Goal: Information Seeking & Learning: Learn about a topic

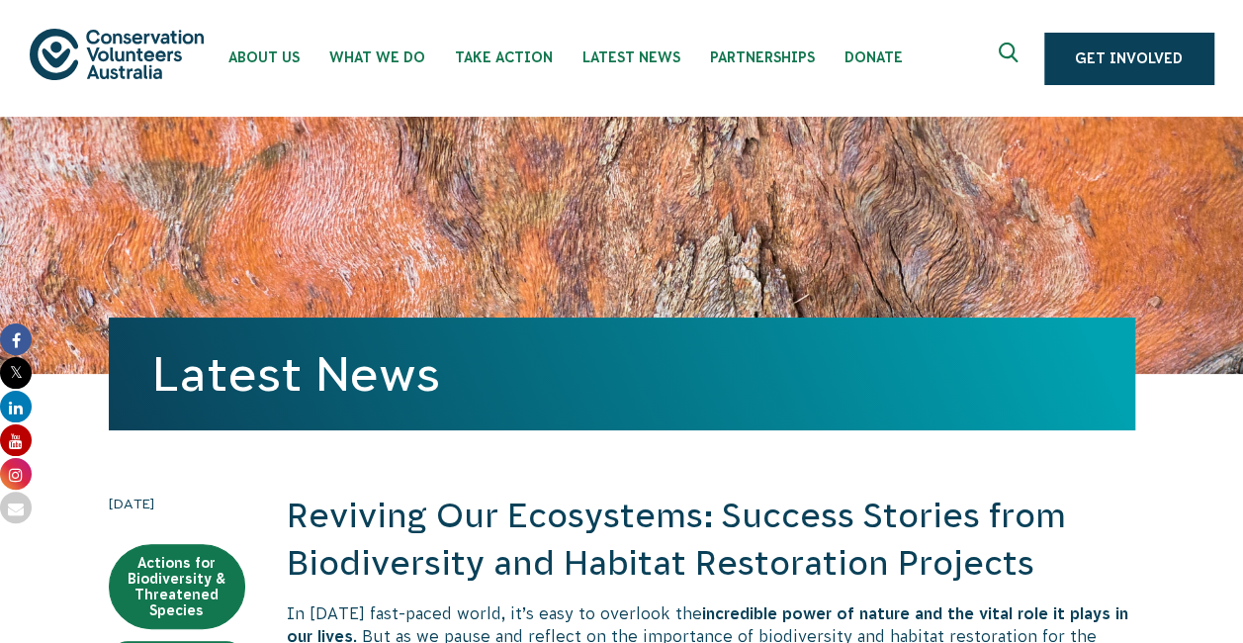
click at [629, 321] on div "Latest News" at bounding box center [622, 373] width 1026 height 113
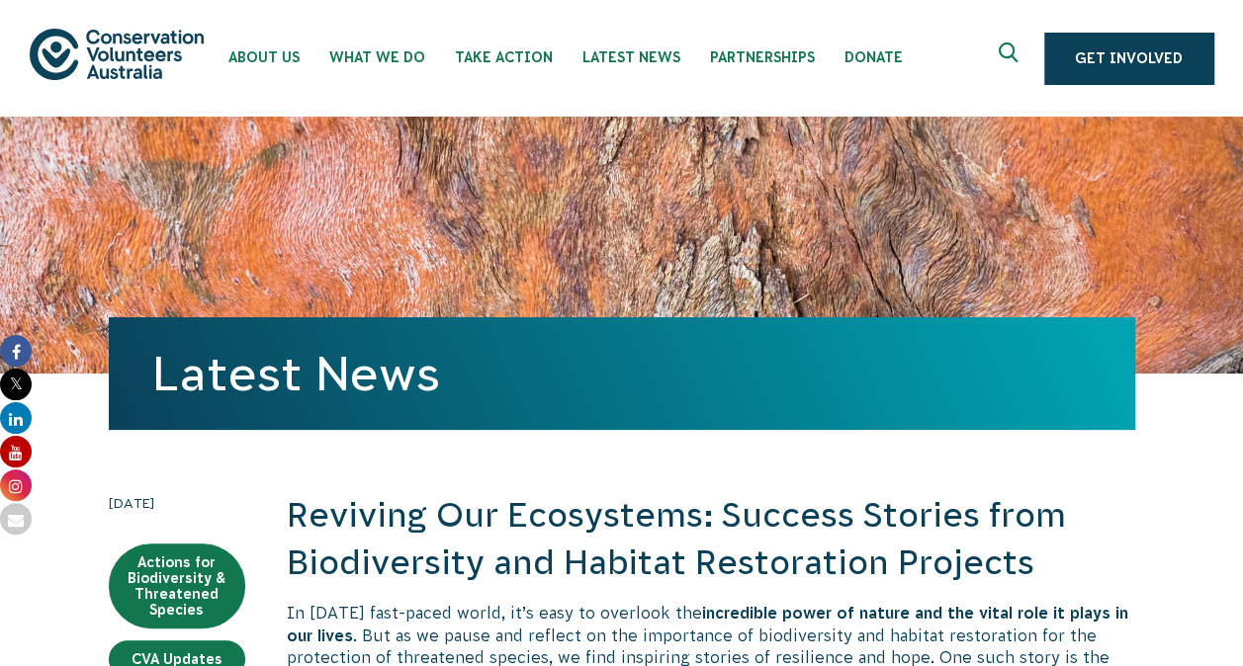
click at [733, 218] on div "Latest News" at bounding box center [622, 245] width 1026 height 257
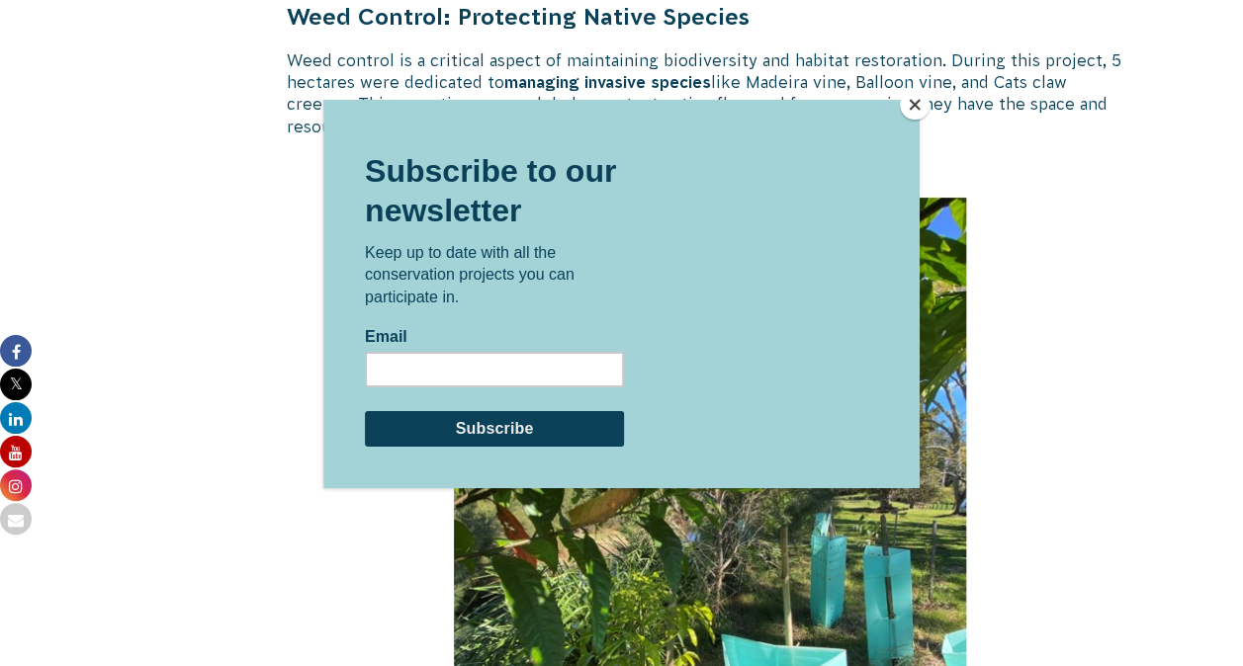
scroll to position [3835, 0]
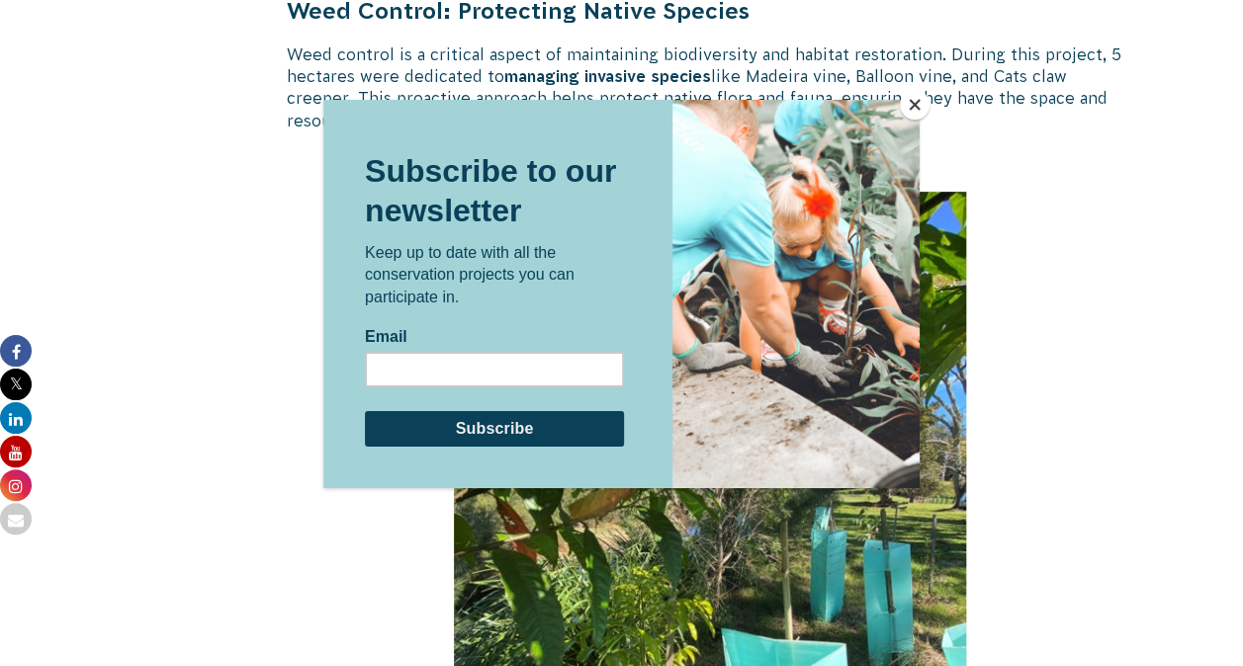
click at [916, 100] on button "Close" at bounding box center [915, 105] width 30 height 30
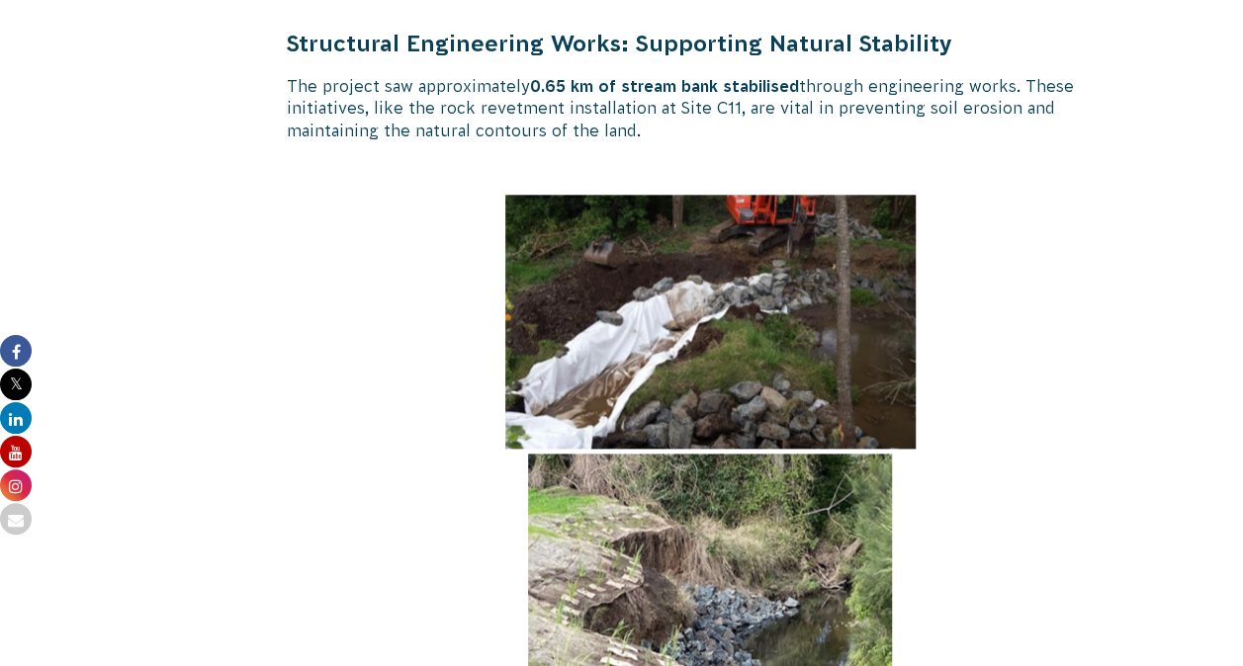
scroll to position [4752, 0]
click at [338, 291] on p at bounding box center [711, 575] width 848 height 763
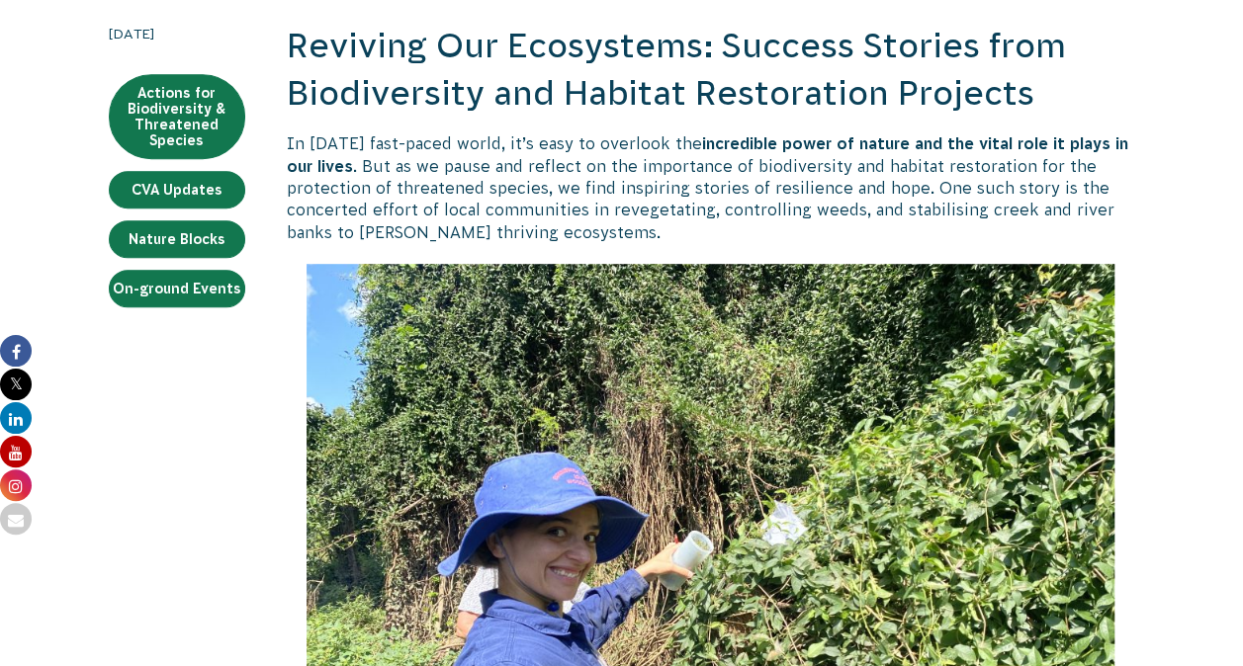
scroll to position [0, 0]
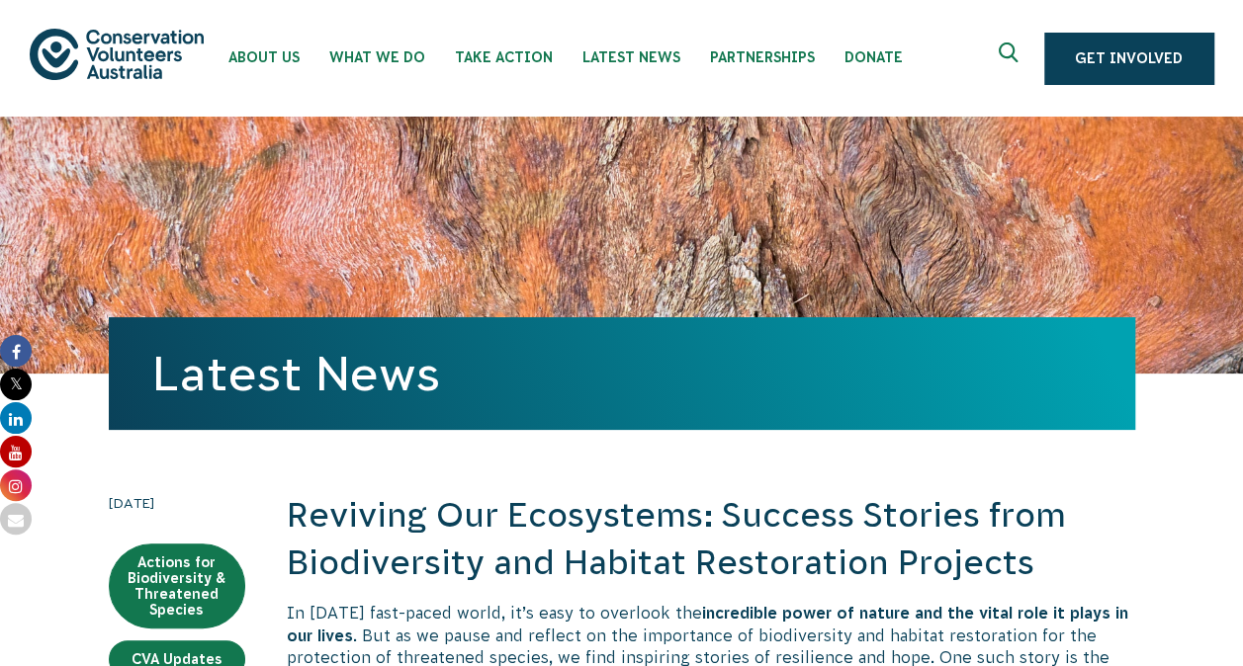
click at [119, 428] on div "Latest News" at bounding box center [622, 373] width 1026 height 113
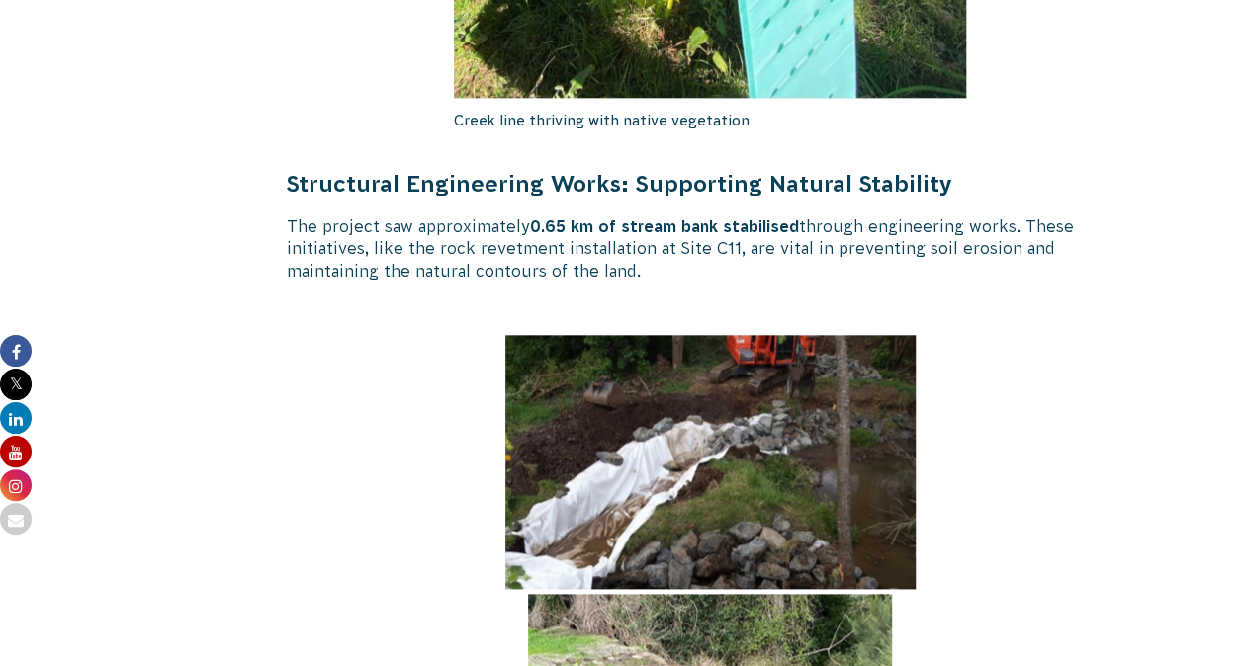
scroll to position [4492, 0]
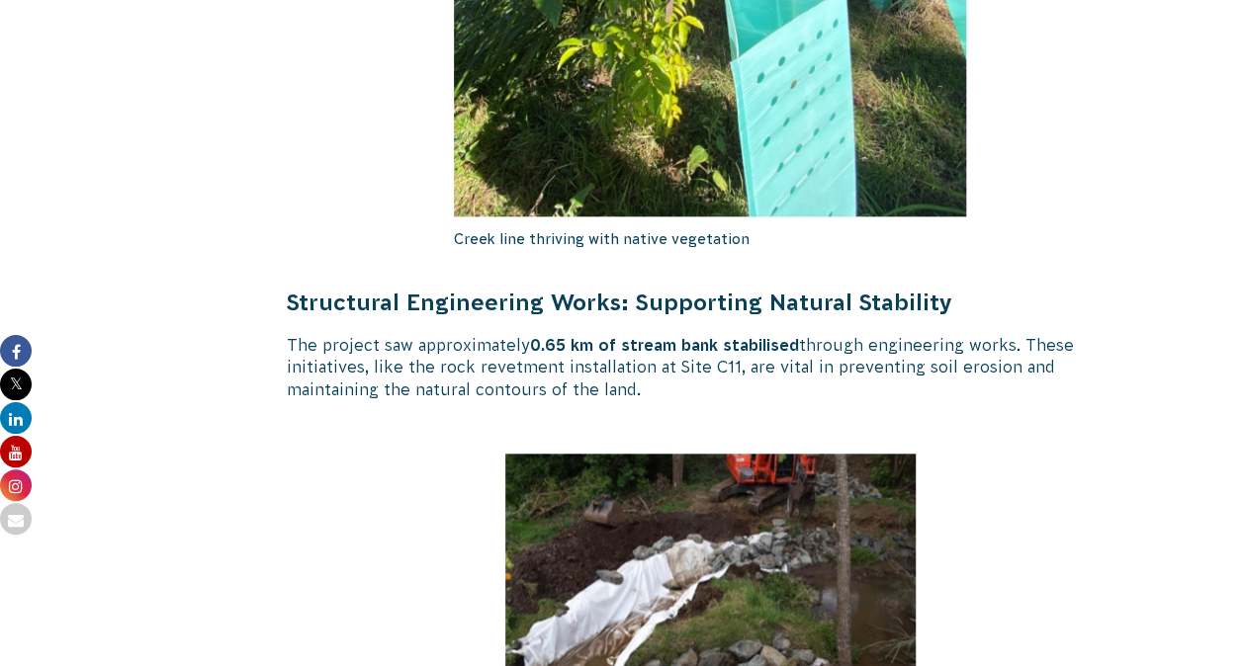
click at [709, 510] on img at bounding box center [710, 581] width 410 height 254
